Goal: Task Accomplishment & Management: Use online tool/utility

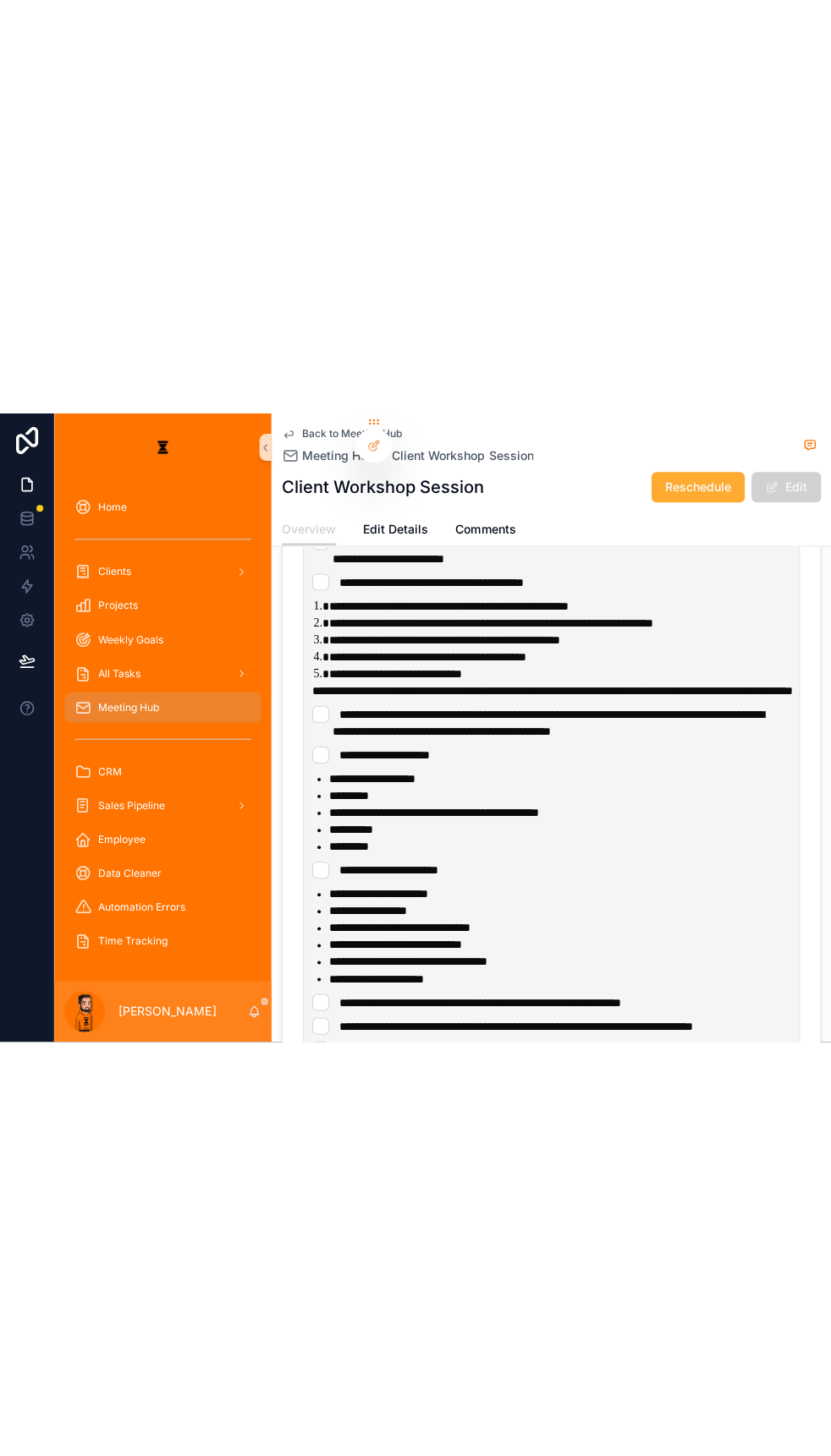
scroll to position [273, 0]
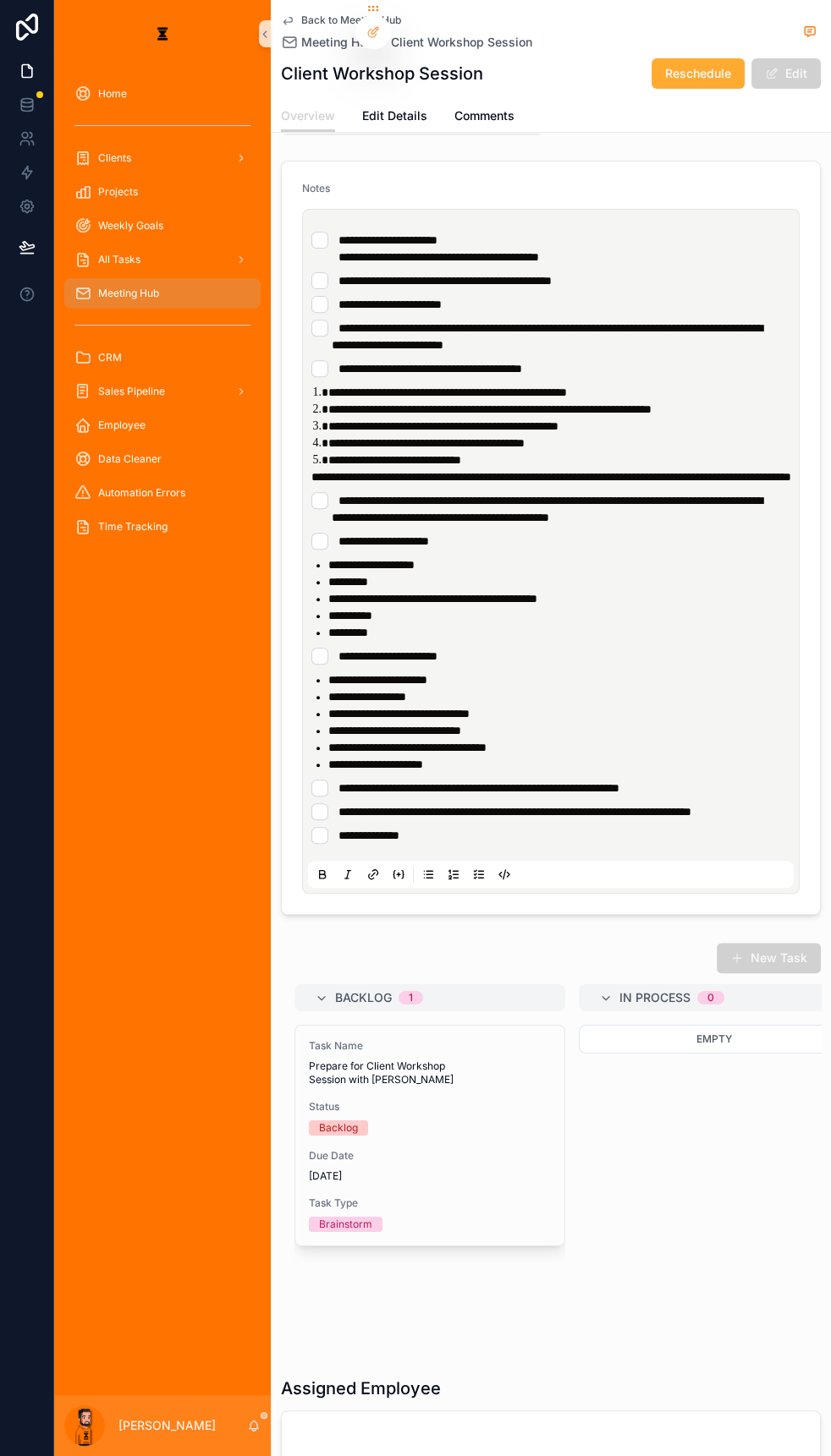
click at [153, 280] on div "Meeting Hub" at bounding box center [162, 293] width 176 height 27
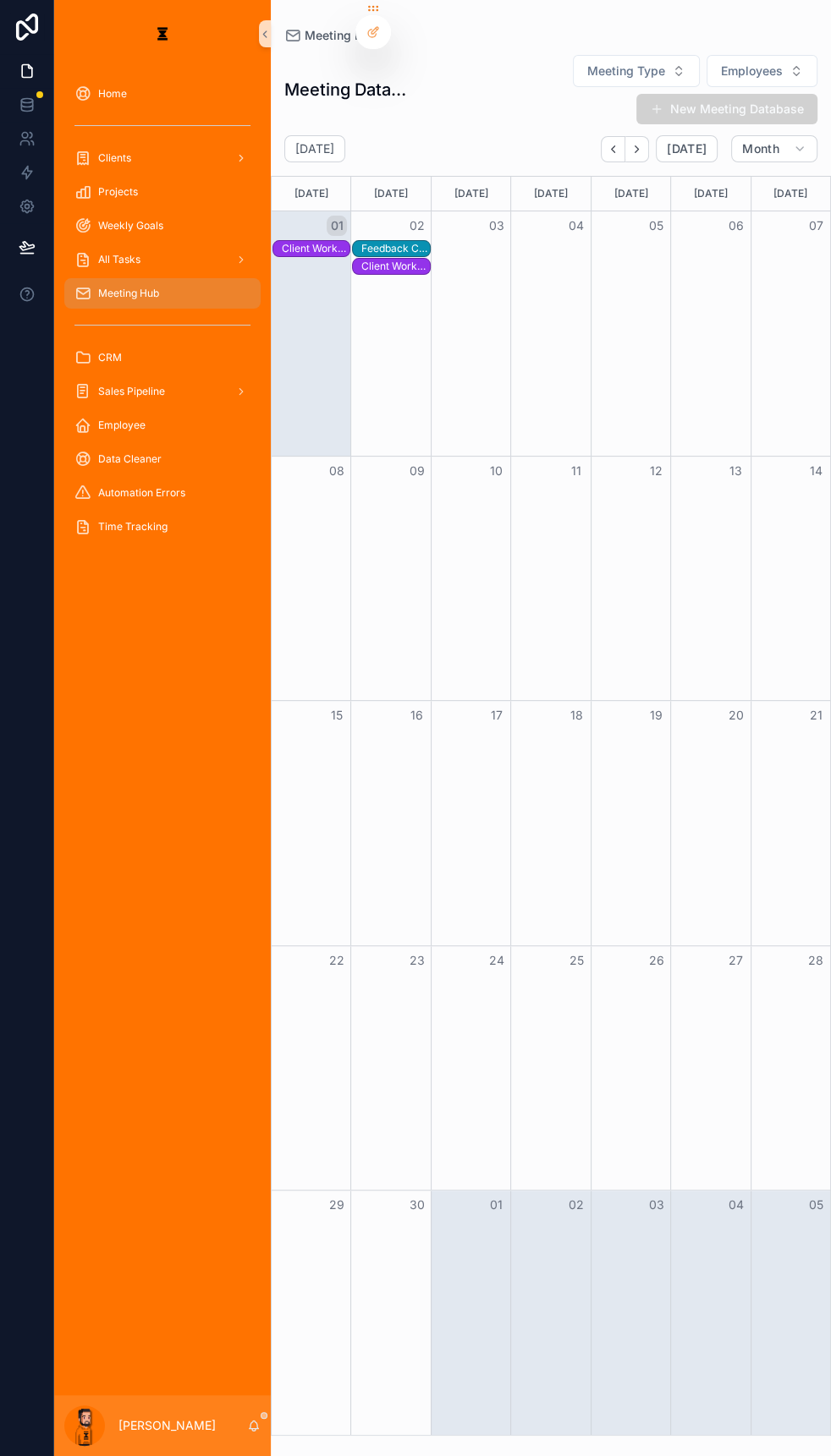
click at [282, 242] on div "Client Workshop Session" at bounding box center [315, 248] width 68 height 14
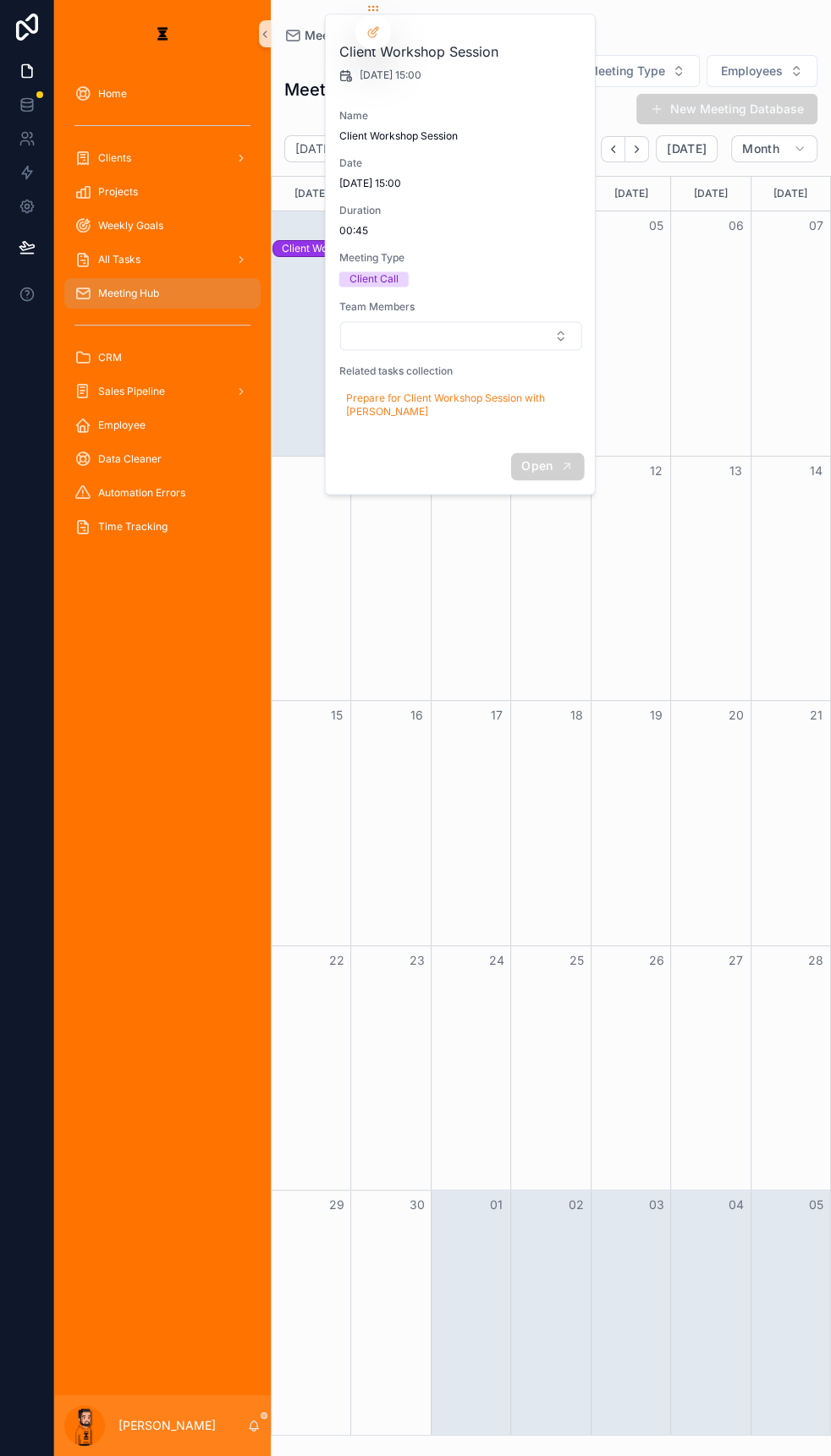
click at [521, 458] on span "Open" at bounding box center [536, 466] width 31 height 15
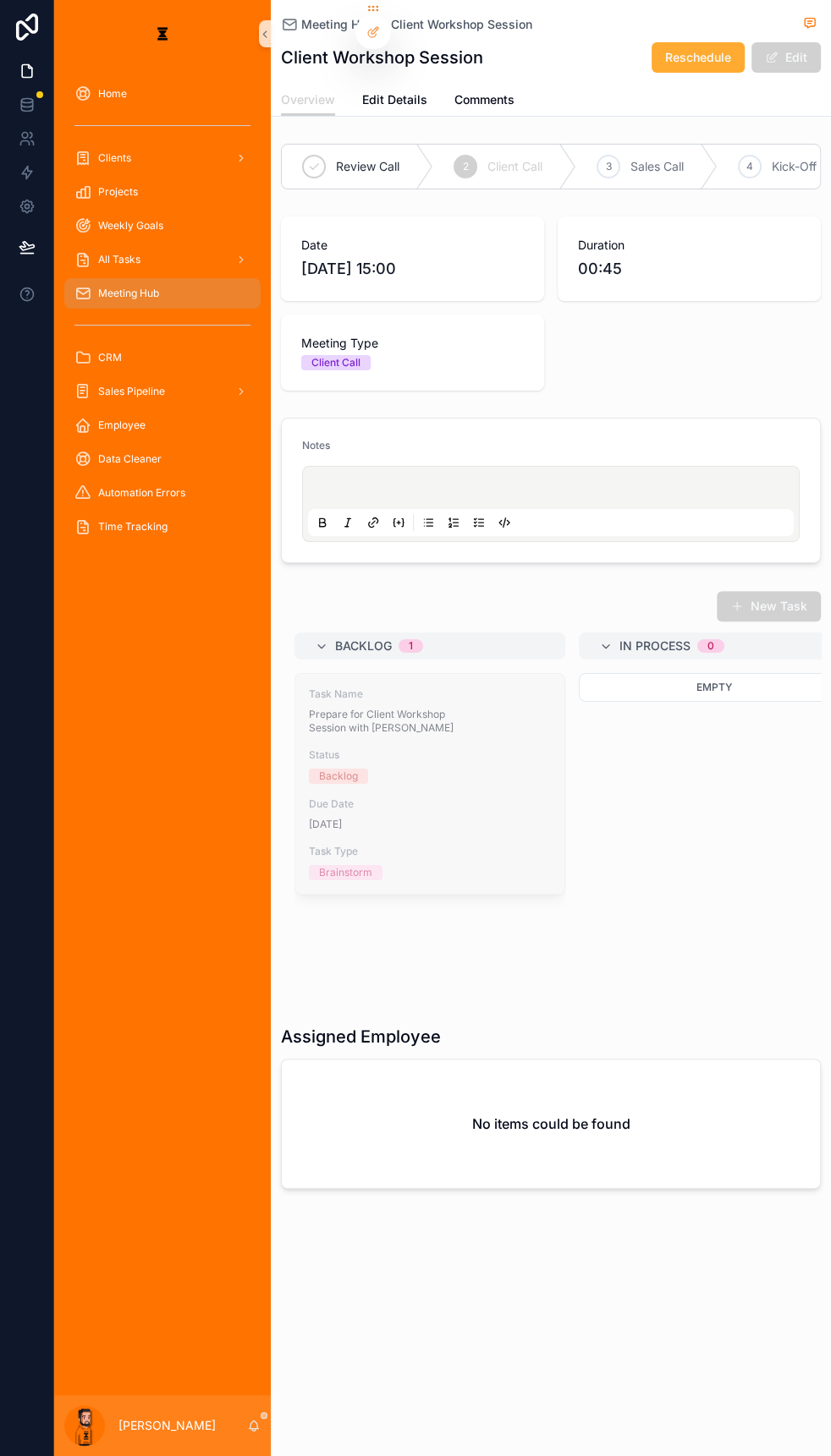
scroll to position [0, 237]
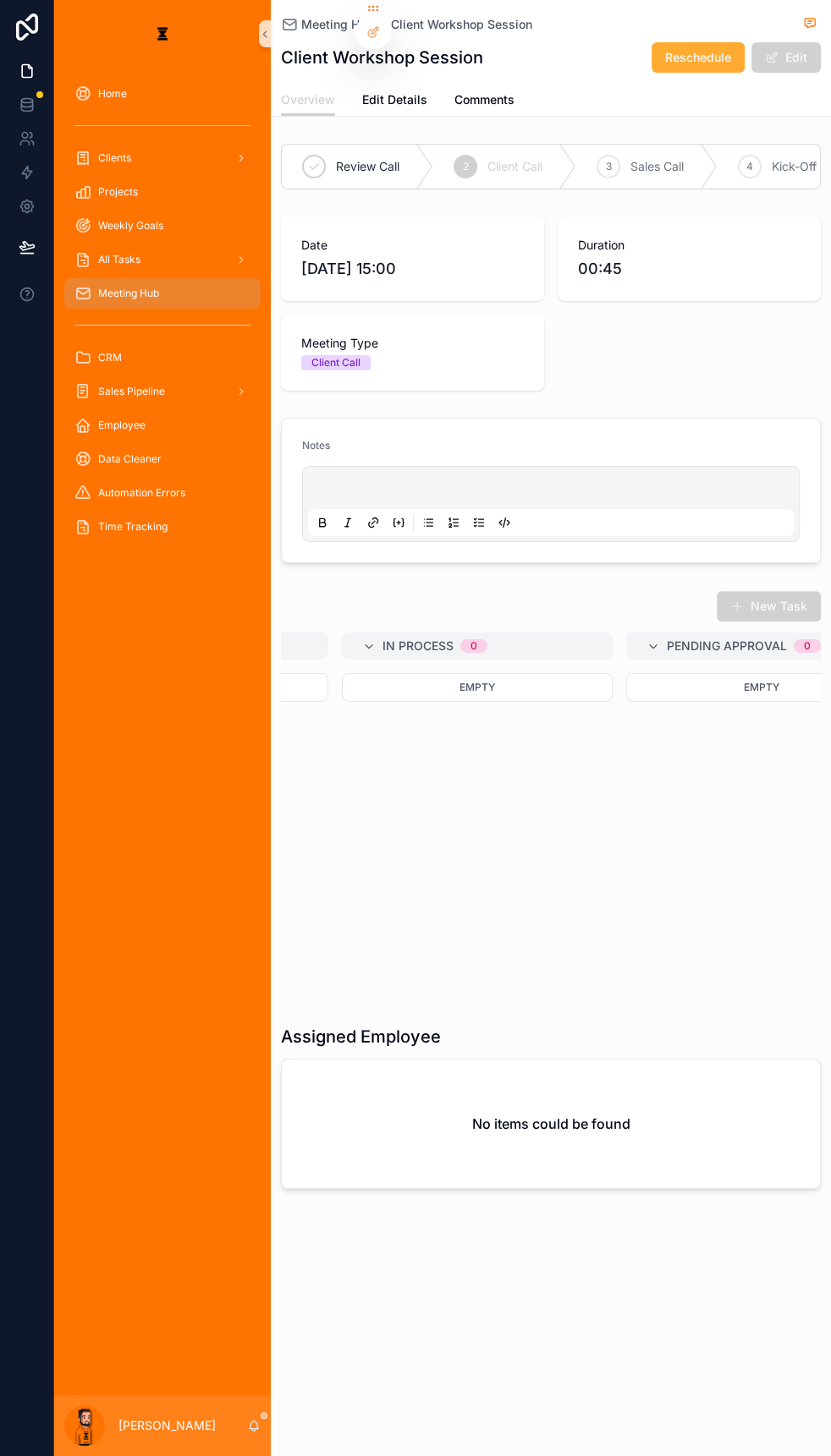
click at [388, 512] on button "scrollable content" at bounding box center [398, 522] width 20 height 20
click at [378, 482] on p "scrollable content" at bounding box center [554, 490] width 485 height 17
click at [473, 521] on icon "scrollable content" at bounding box center [474, 522] width 3 height 2
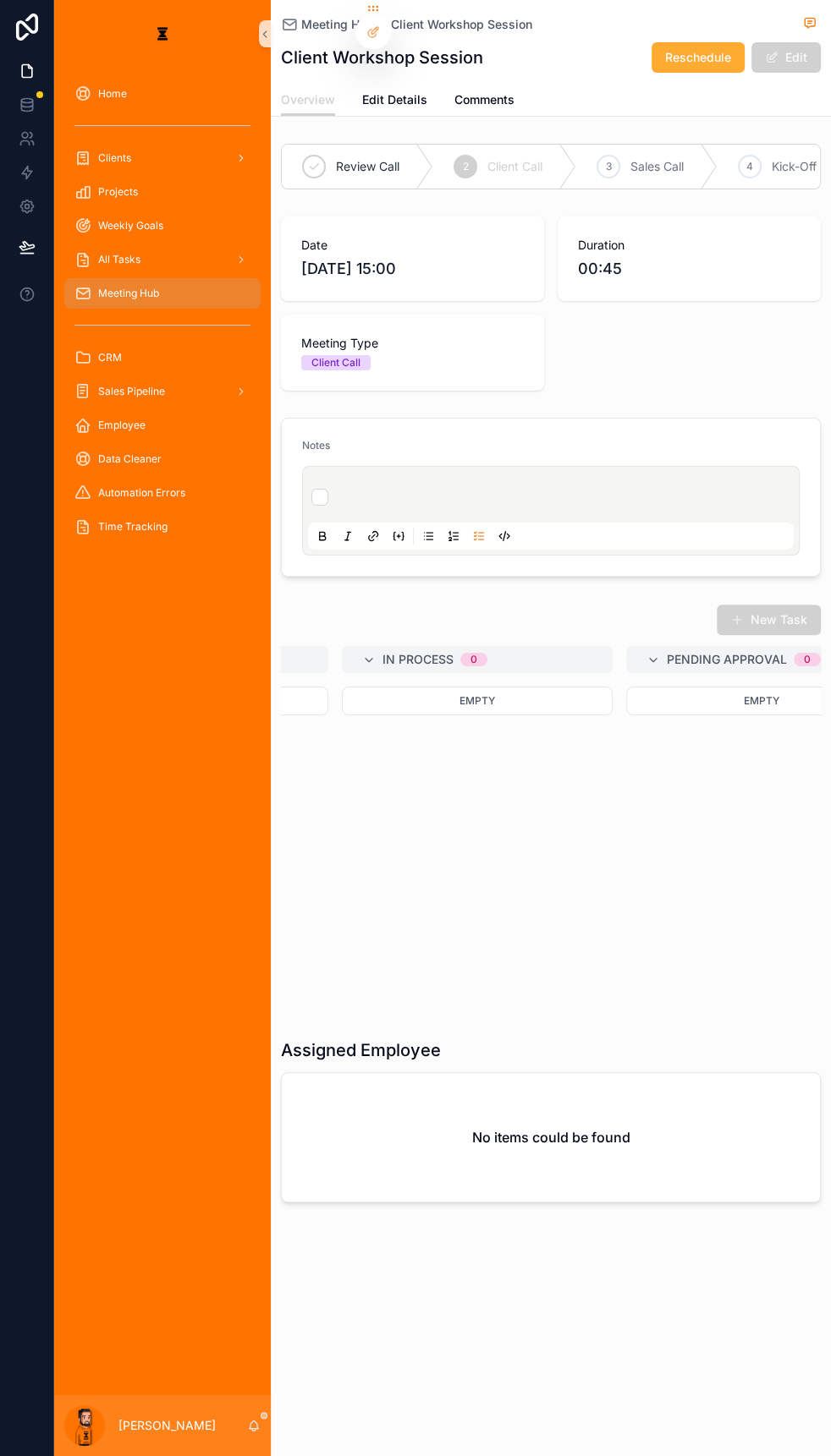
click at [311, 482] on div "scrollable content" at bounding box center [554, 496] width 485 height 31
click at [311, 489] on li "scrollable content" at bounding box center [550, 497] width 479 height 17
click at [462, 482] on div "scrollable content" at bounding box center [554, 496] width 485 height 31
click at [447, 489] on li "scrollable content" at bounding box center [550, 497] width 479 height 17
